Goal: Navigation & Orientation: Find specific page/section

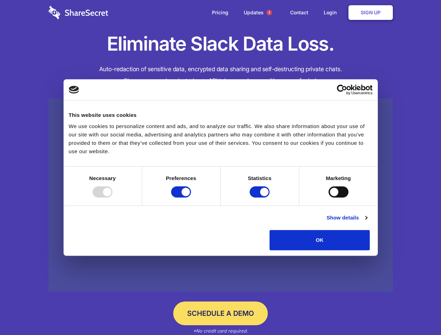
click at [112, 198] on div at bounding box center [103, 191] width 20 height 11
click at [191, 198] on input "Preferences" at bounding box center [181, 191] width 20 height 11
checkbox input "false"
click at [260, 198] on input "Statistics" at bounding box center [260, 191] width 20 height 11
checkbox input "false"
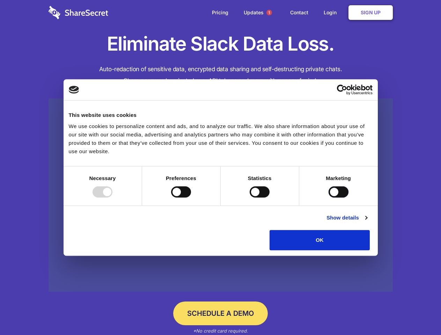
click at [328, 198] on input "Marketing" at bounding box center [338, 191] width 20 height 11
checkbox input "true"
click at [367, 222] on link "Show details" at bounding box center [346, 218] width 40 height 8
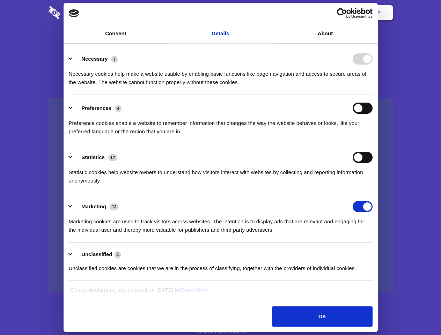
click at [372, 95] on li "Necessary 7 Necessary cookies help make a website usable by enabling basic func…" at bounding box center [221, 70] width 304 height 49
click at [269, 13] on span "1" at bounding box center [269, 13] width 6 height 6
